Goal: Information Seeking & Learning: Find specific fact

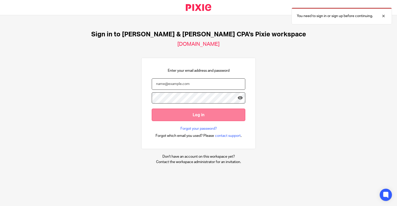
type input "helpdesk@johnscreekcpa.com"
click at [192, 117] on input "Log in" at bounding box center [199, 115] width 94 height 12
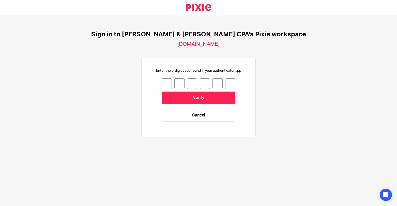
click at [162, 80] on input "number" at bounding box center [167, 83] width 10 height 11
click at [164, 81] on input "number" at bounding box center [167, 83] width 10 height 11
type input "9"
type input "6"
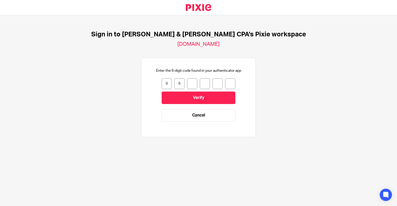
type input "1"
type input "7"
type input "8"
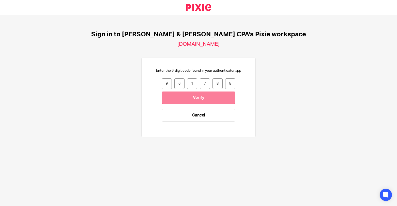
click at [188, 96] on input "Verify" at bounding box center [199, 98] width 74 height 12
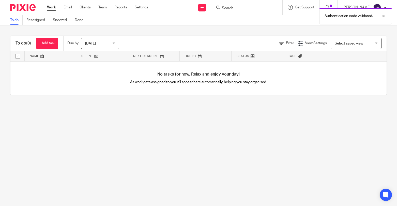
click at [246, 8] on div "Authentication code validated." at bounding box center [295, 14] width 193 height 19
click at [236, 8] on div "Authentication code validated." at bounding box center [295, 14] width 193 height 19
click at [236, 8] on input "Search" at bounding box center [244, 8] width 46 height 5
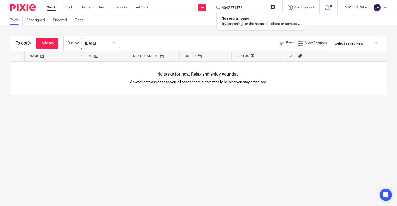
type input "4042271472"
click button "submit" at bounding box center [0, 0] width 0 height 0
click at [248, 8] on input "4042271472" at bounding box center [244, 8] width 46 height 5
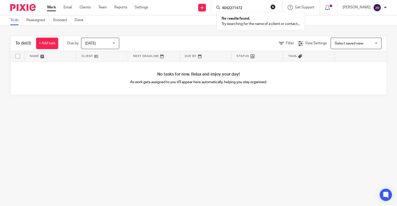
click at [276, 8] on button "reset" at bounding box center [272, 6] width 5 height 5
click at [258, 9] on input "Search" at bounding box center [244, 8] width 46 height 5
paste input "4044221472"
type input "4044221472"
click at [260, 11] on div "4044221472 No results found. Try searching for the name of a client or contact.…" at bounding box center [246, 7] width 71 height 15
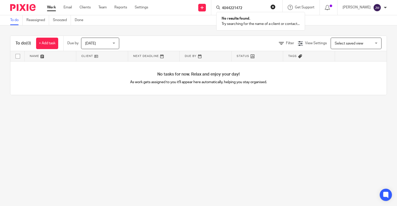
click at [257, 8] on input "4044221472" at bounding box center [244, 8] width 46 height 5
